Goal: Task Accomplishment & Management: Manage account settings

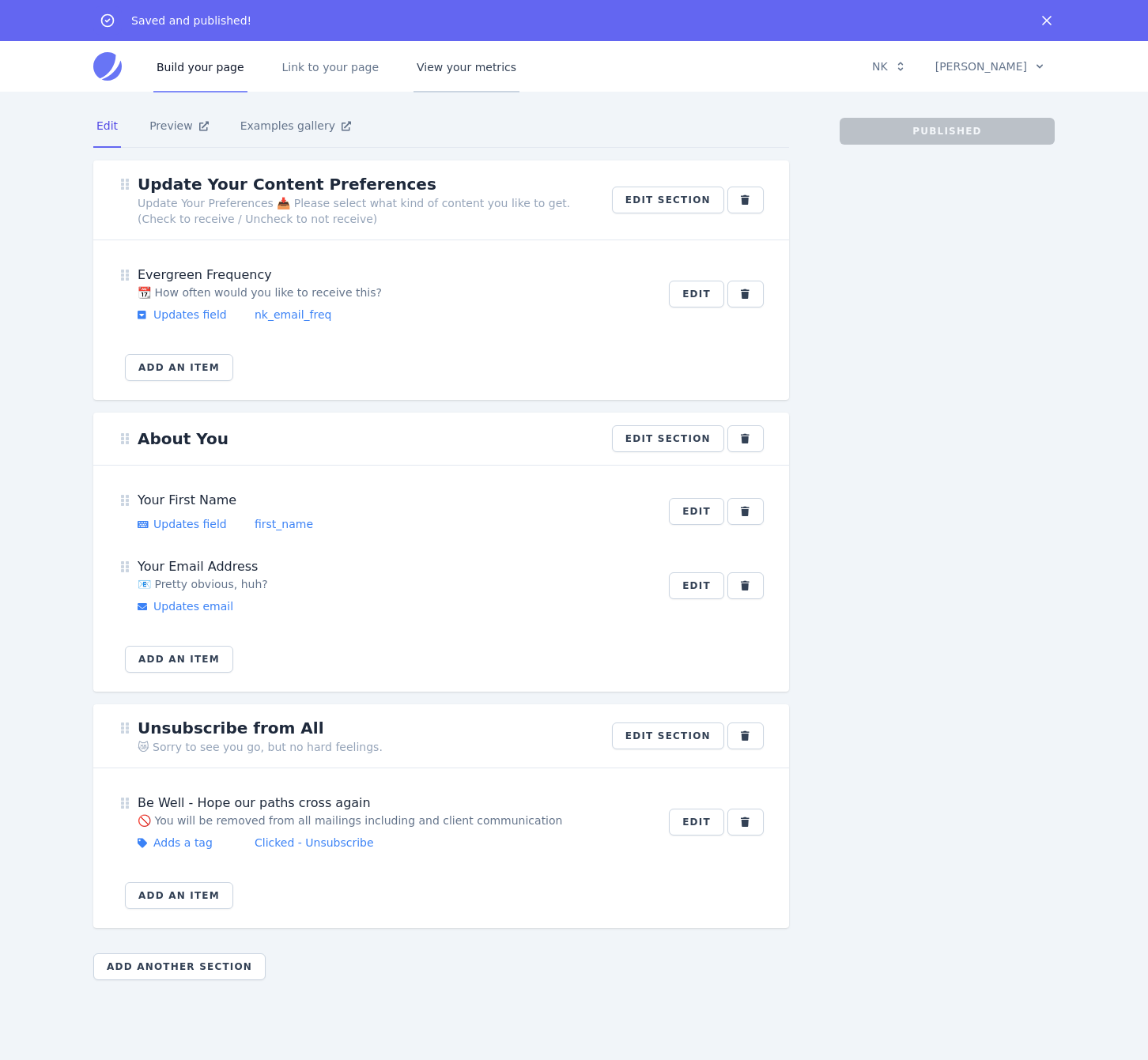
click at [461, 65] on link "View your metrics" at bounding box center [466, 67] width 106 height 53
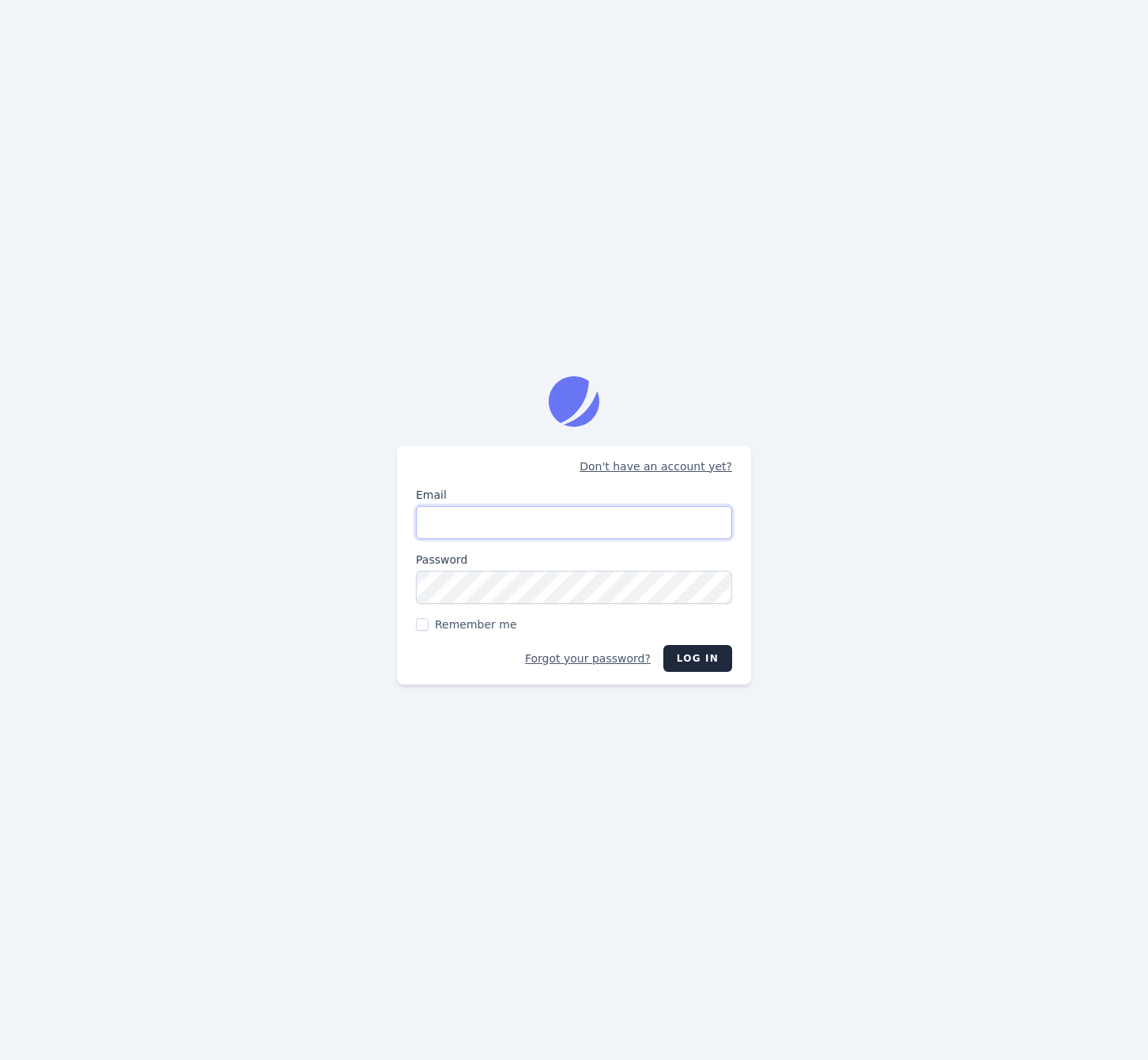
click at [569, 525] on input "Email" at bounding box center [574, 523] width 316 height 33
click at [531, 523] on input "Email" at bounding box center [574, 523] width 316 height 33
type input "[PERSON_NAME][EMAIL_ADDRESS][DOMAIN_NAME]"
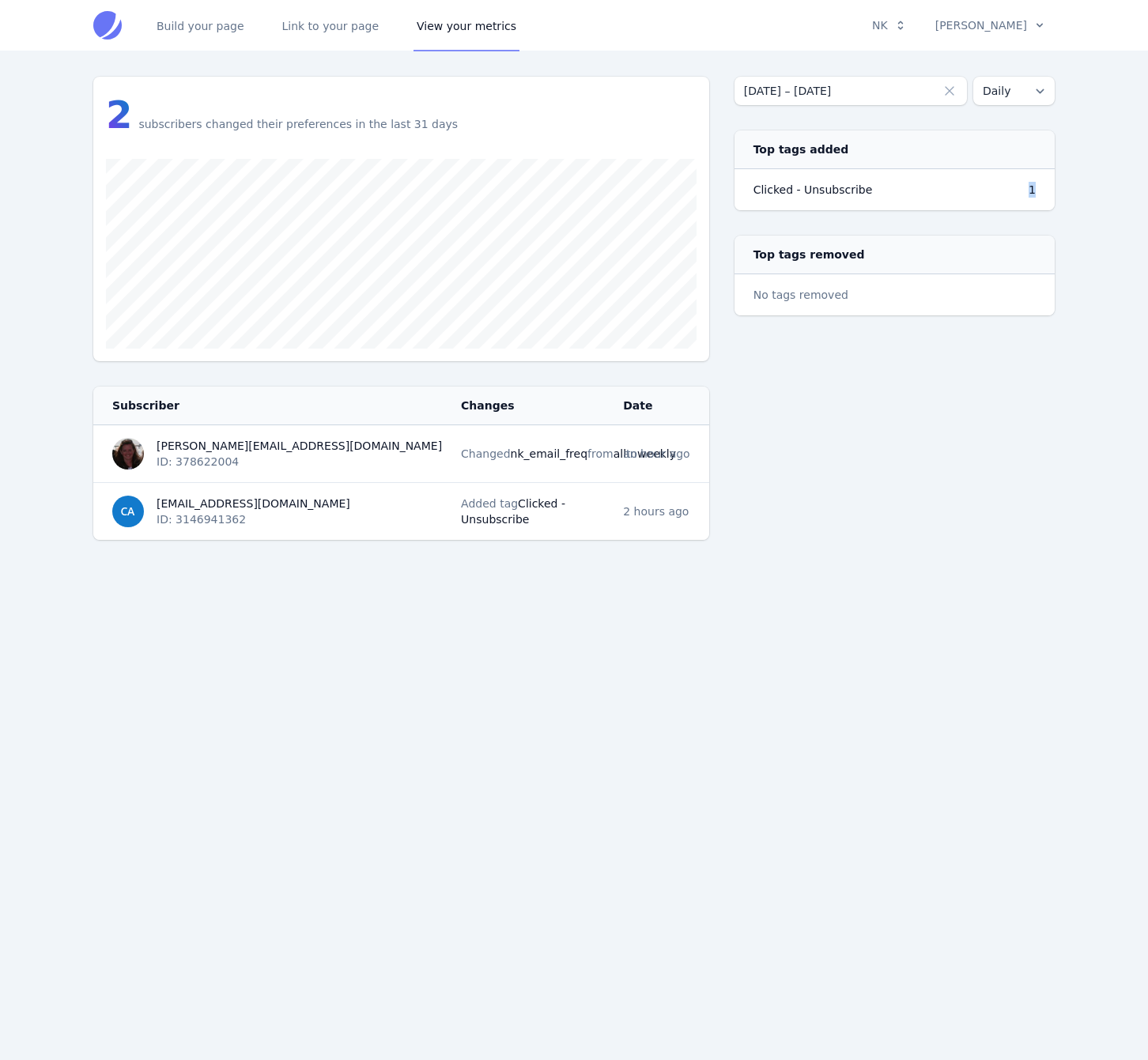
drag, startPoint x: 1038, startPoint y: 189, endPoint x: 996, endPoint y: 189, distance: 42.0
click at [569, 189] on tr "Clicked - Unsubscribe 1" at bounding box center [895, 190] width 320 height 42
click at [569, 474] on div "[DATE] – [DATE] Daily Weekly Top tags added Clicked - Unsubscribe 1 Top tags re…" at bounding box center [895, 308] width 320 height 463
click at [523, 524] on td "Added tag Clicked - Unsubscribe" at bounding box center [532, 512] width 162 height 58
click at [569, 504] on div "[DATE] – [DATE] Daily Weekly Top tags added Clicked - Unsubscribe 1 Top tags re…" at bounding box center [895, 308] width 320 height 463
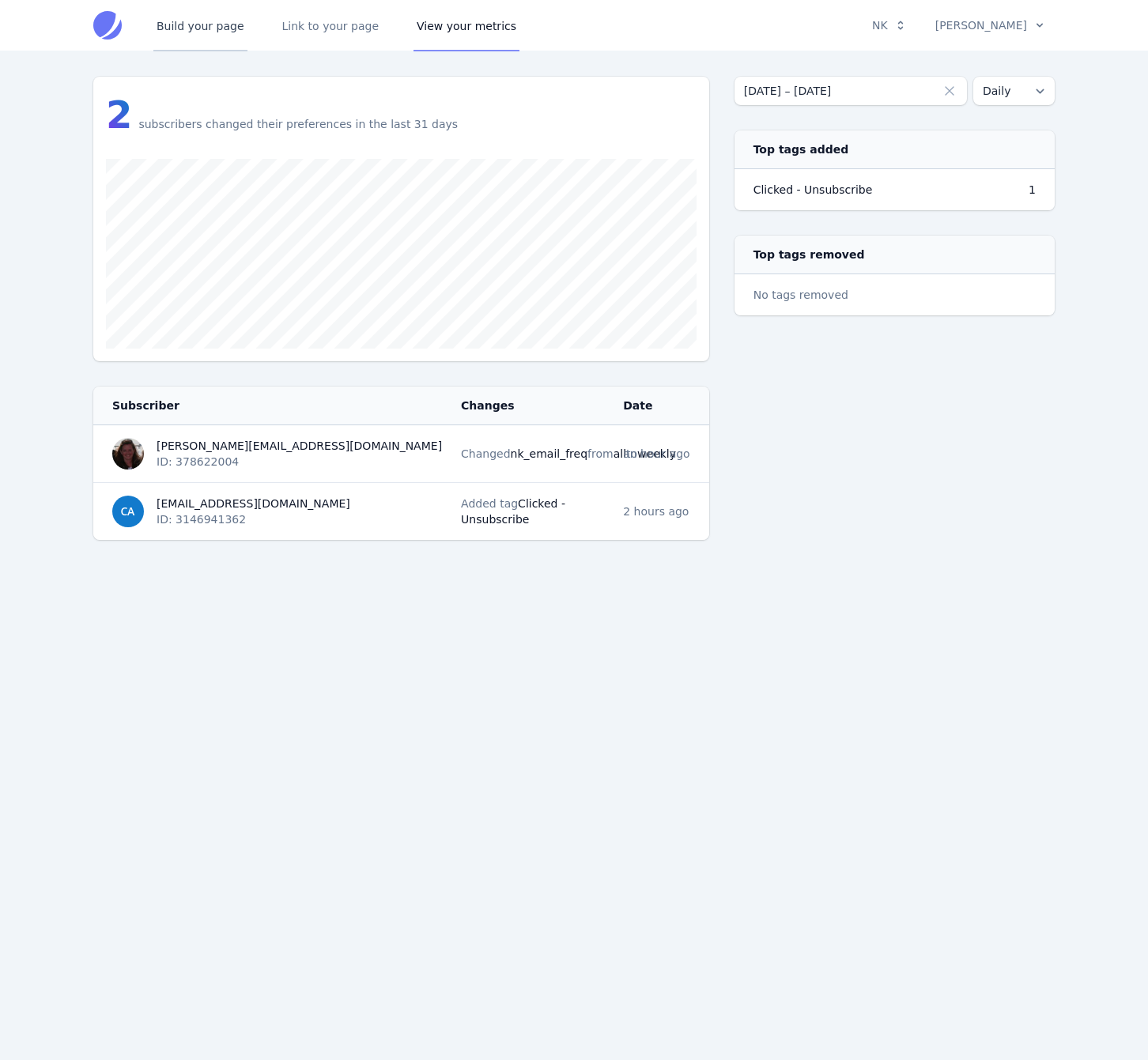
click at [222, 17] on link "Build your page" at bounding box center [200, 25] width 94 height 53
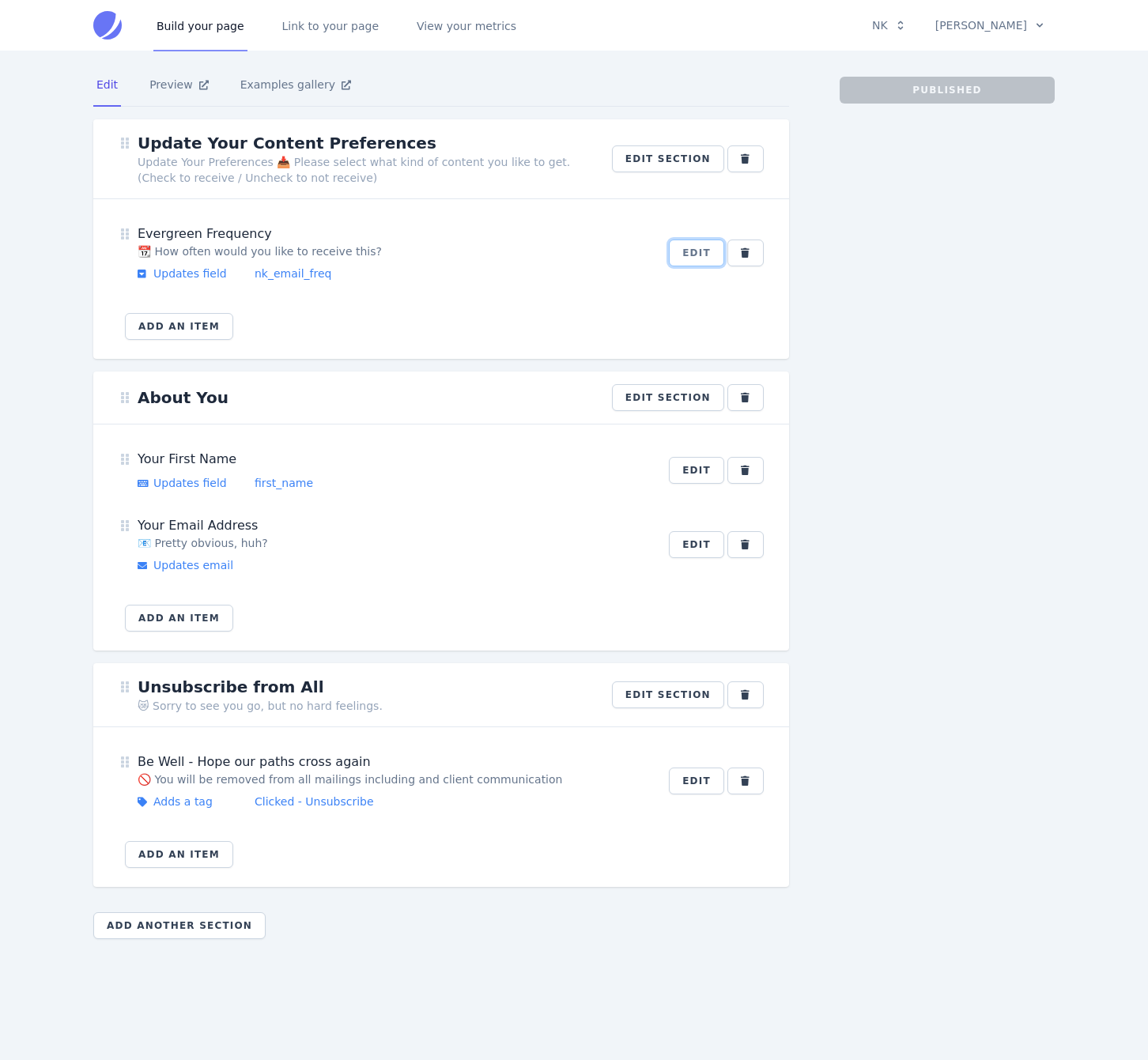
click at [569, 251] on button "Edit" at bounding box center [696, 252] width 55 height 27
select select "dropdown"
select select "nk_email_freq"
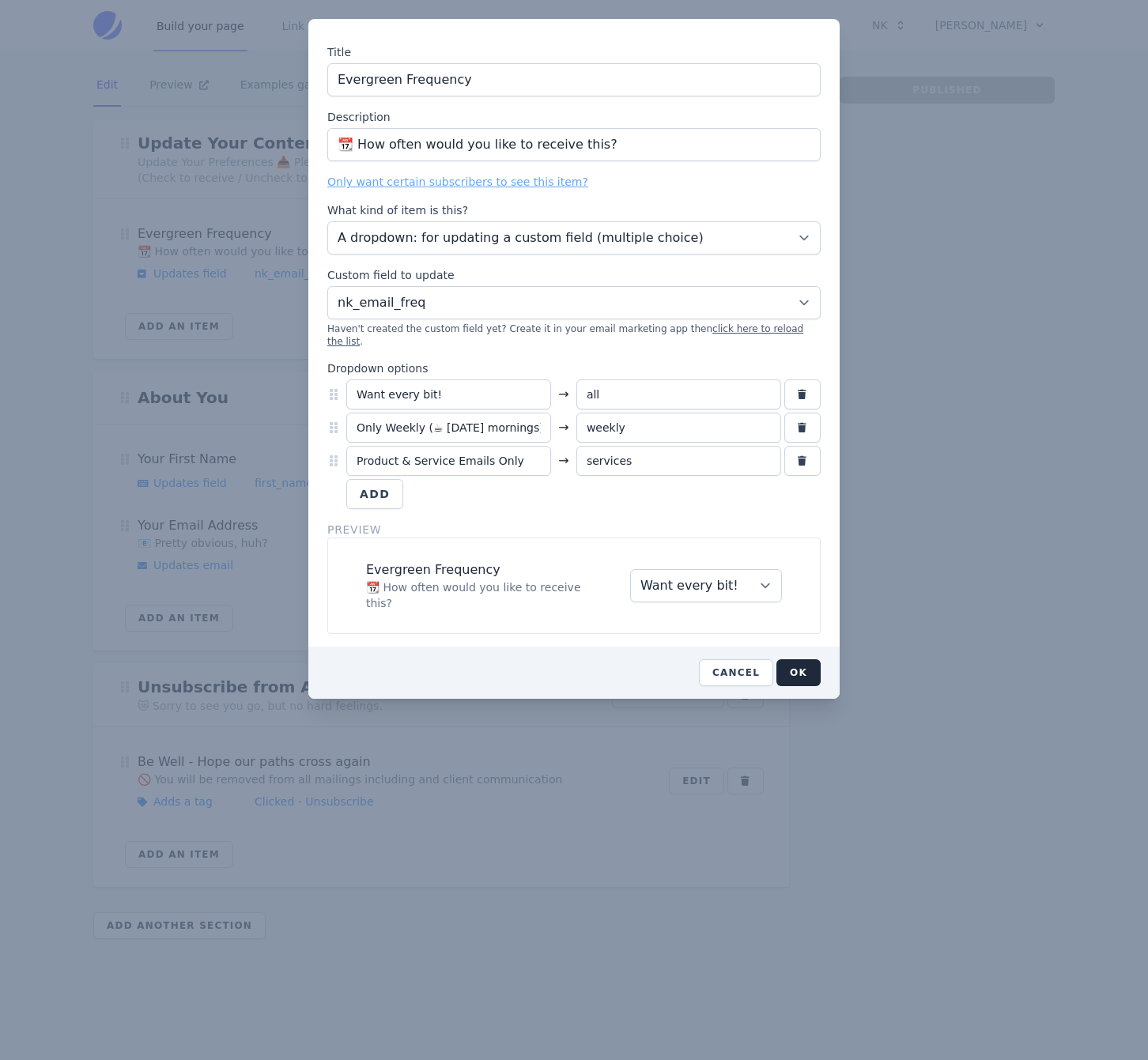
click at [404, 860] on div at bounding box center [574, 530] width 1148 height 1060
click at [569, 660] on button "Cancel" at bounding box center [736, 673] width 74 height 27
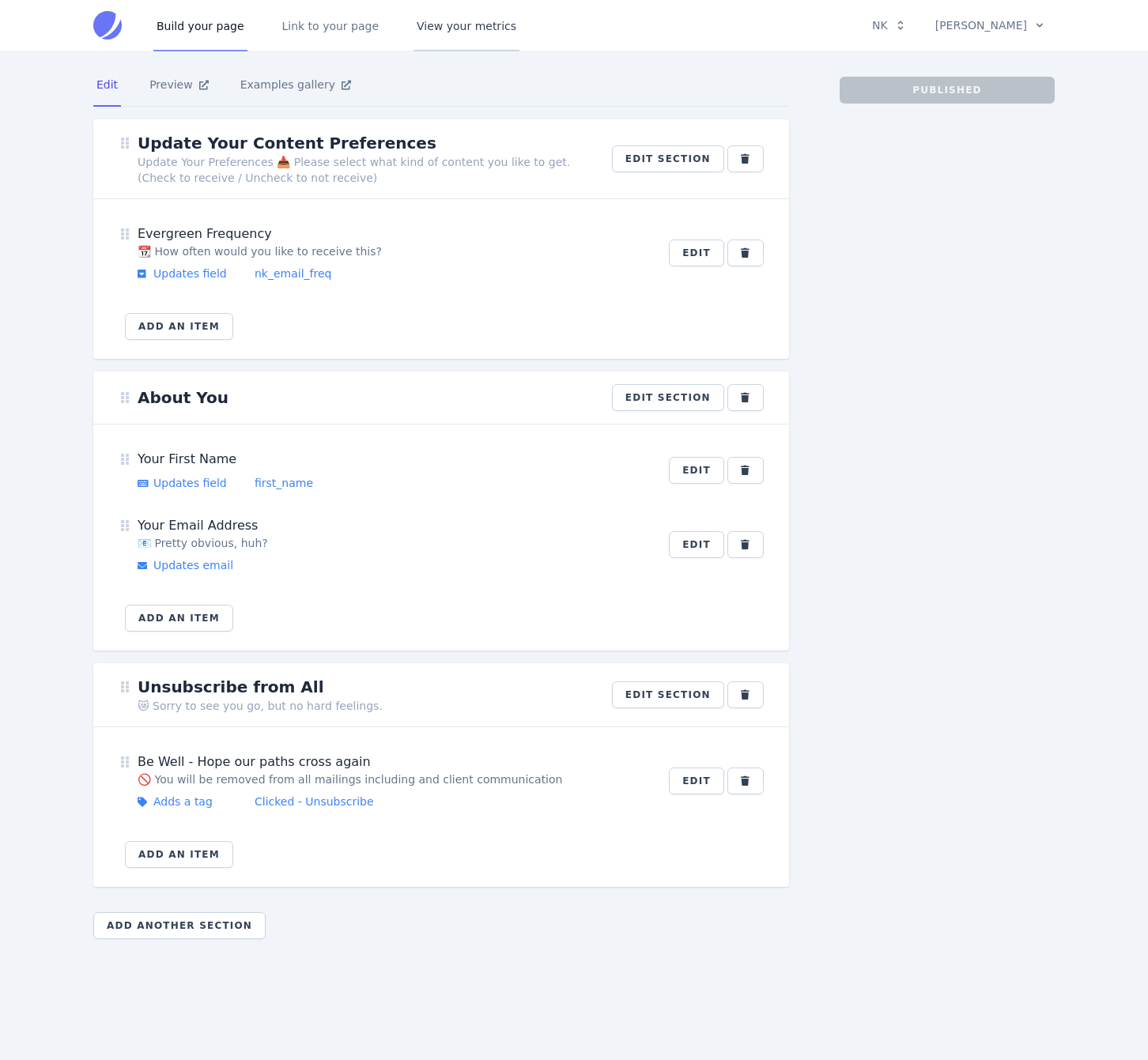
click at [433, 32] on link "View your metrics" at bounding box center [466, 25] width 106 height 53
click at [448, 26] on link "View your metrics" at bounding box center [466, 25] width 106 height 53
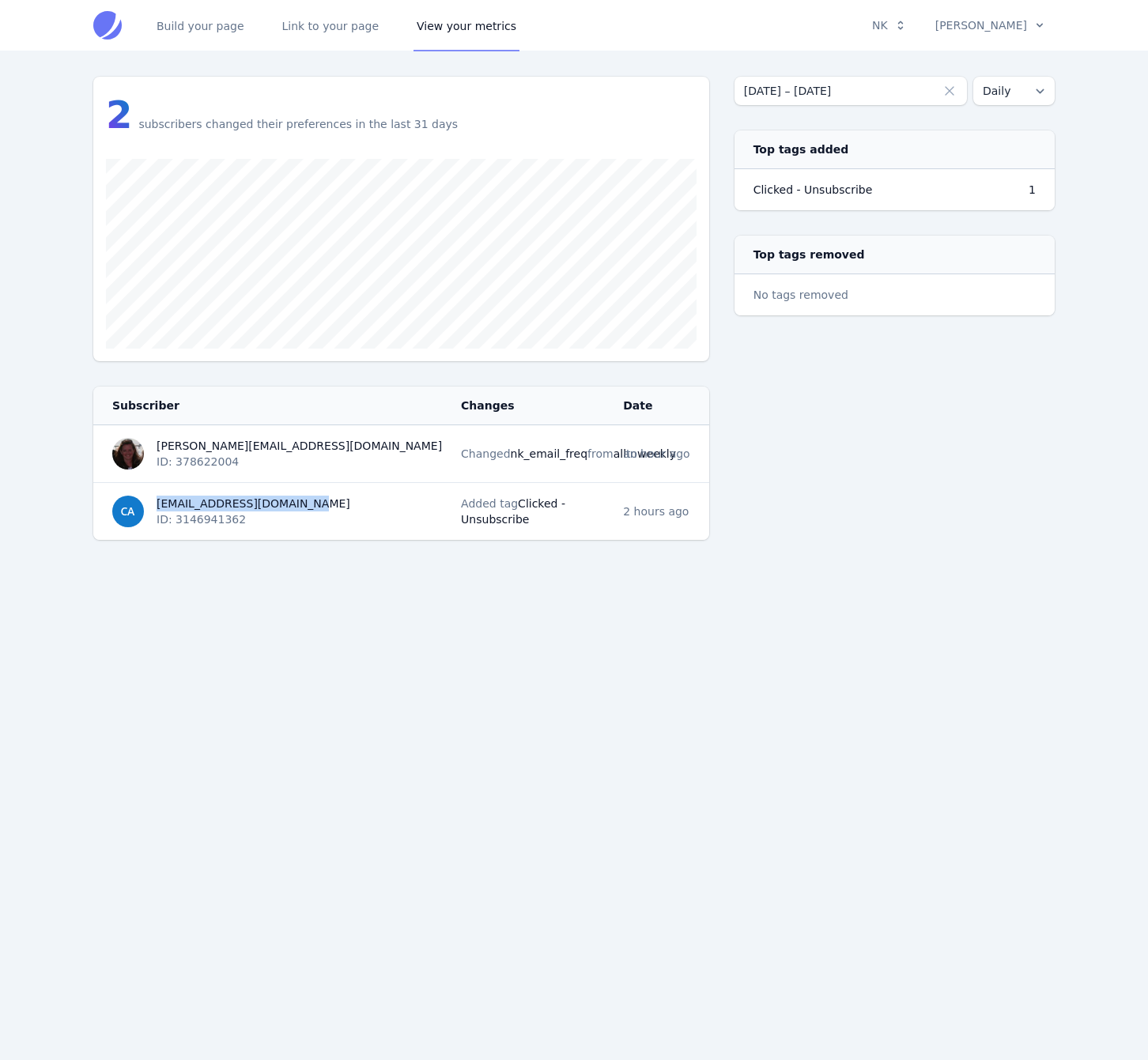
drag, startPoint x: 309, startPoint y: 502, endPoint x: 155, endPoint y: 499, distance: 154.0
click at [155, 499] on td "[EMAIL_ADDRESS][DOMAIN_NAME] ID: 3146941362" at bounding box center [272, 512] width 358 height 58
copy div "[EMAIL_ADDRESS][DOMAIN_NAME]"
click at [569, 548] on div "2 subscribers changed their preferences in the last 31 days Subscriber Changes …" at bounding box center [574, 308] width 1011 height 514
